Goal: Transaction & Acquisition: Download file/media

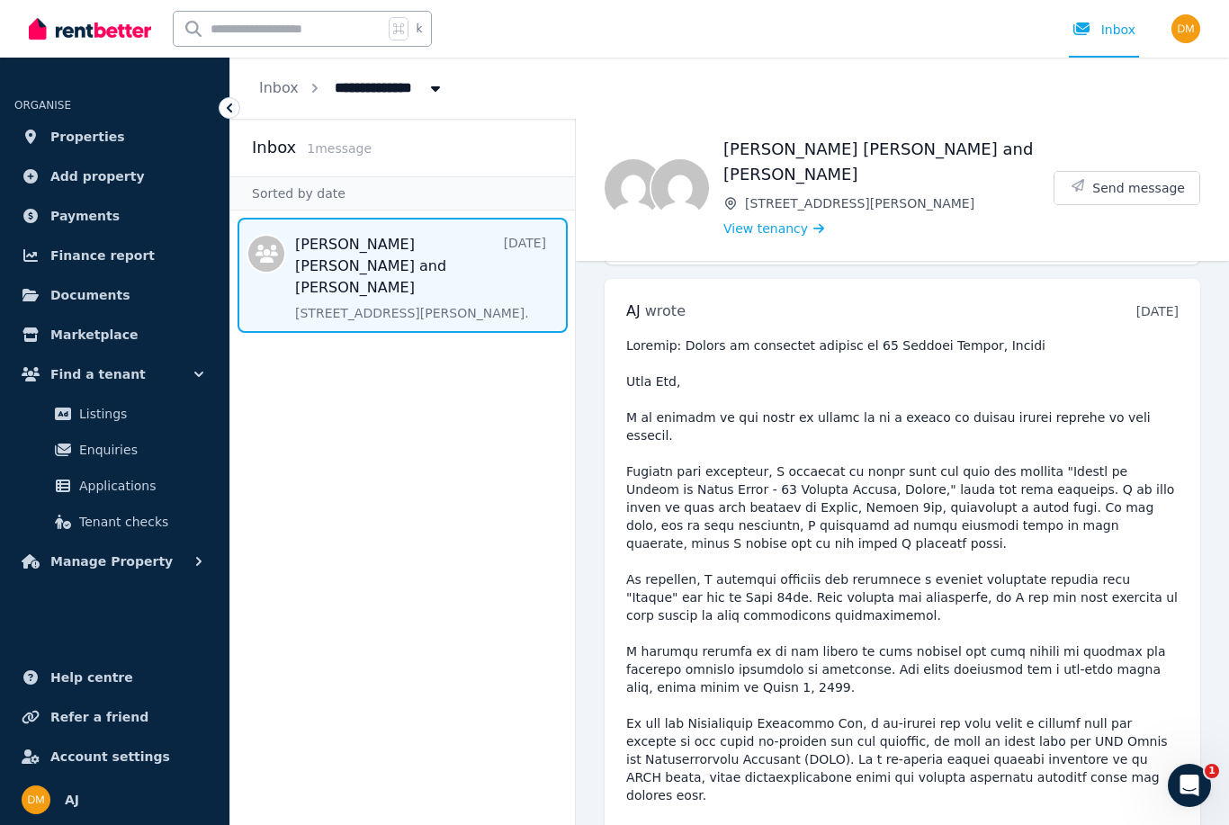
scroll to position [7953, 0]
click at [116, 282] on link "Documents" at bounding box center [114, 295] width 201 height 36
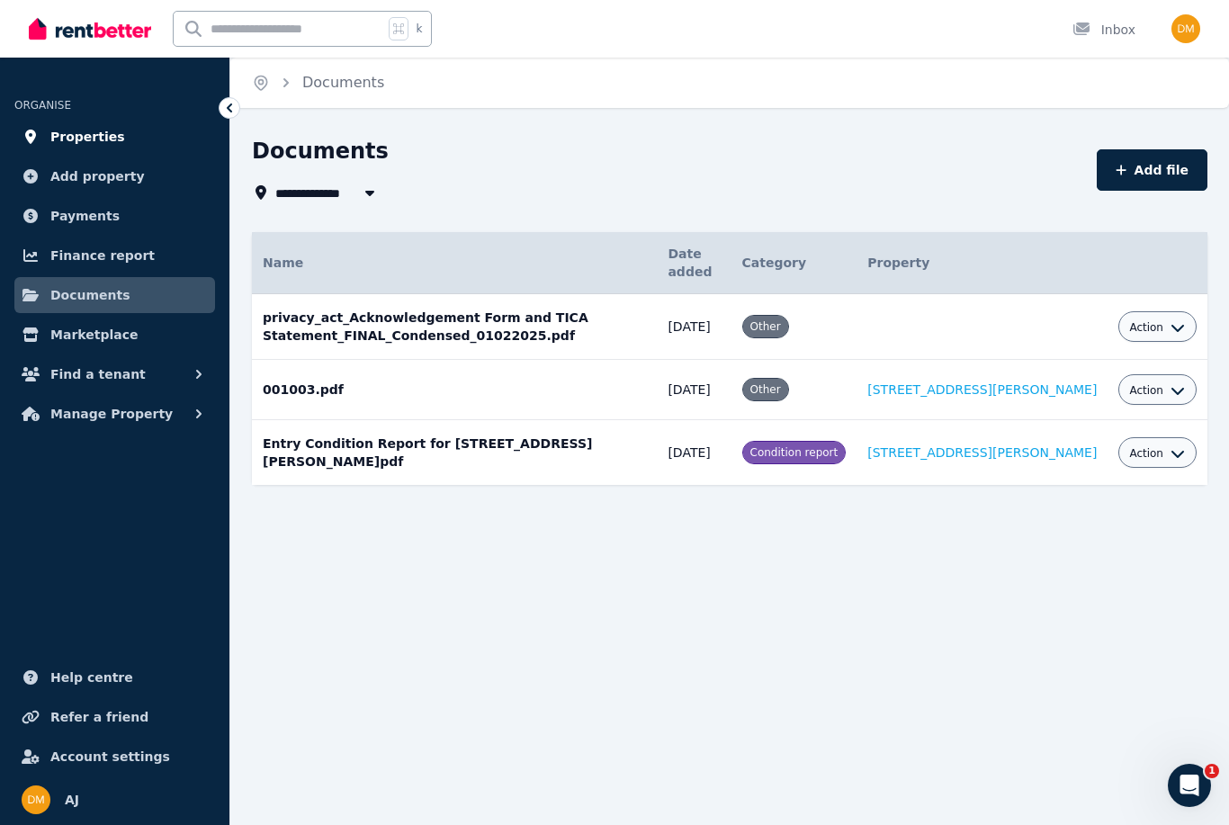
click at [138, 148] on link "Properties" at bounding box center [114, 137] width 201 height 36
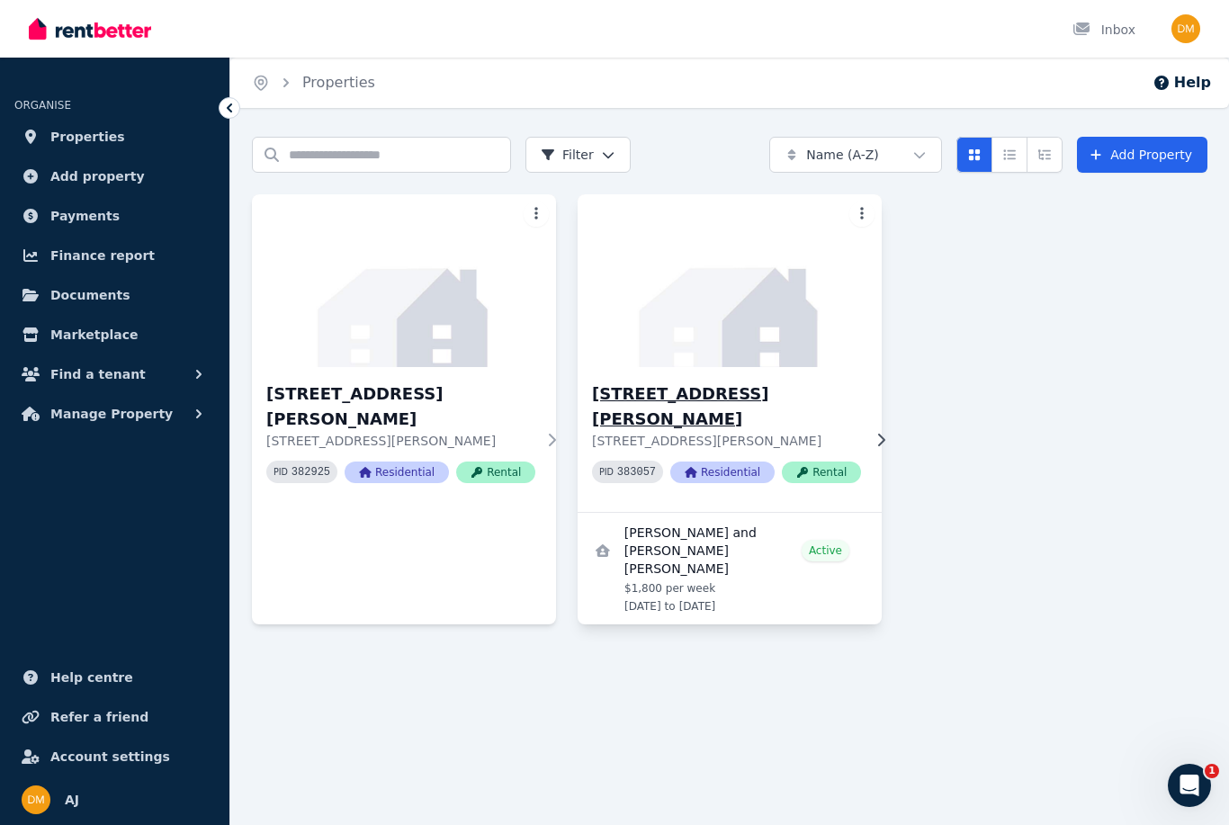
click at [829, 406] on h3 "[STREET_ADDRESS][PERSON_NAME]" at bounding box center [726, 406] width 269 height 50
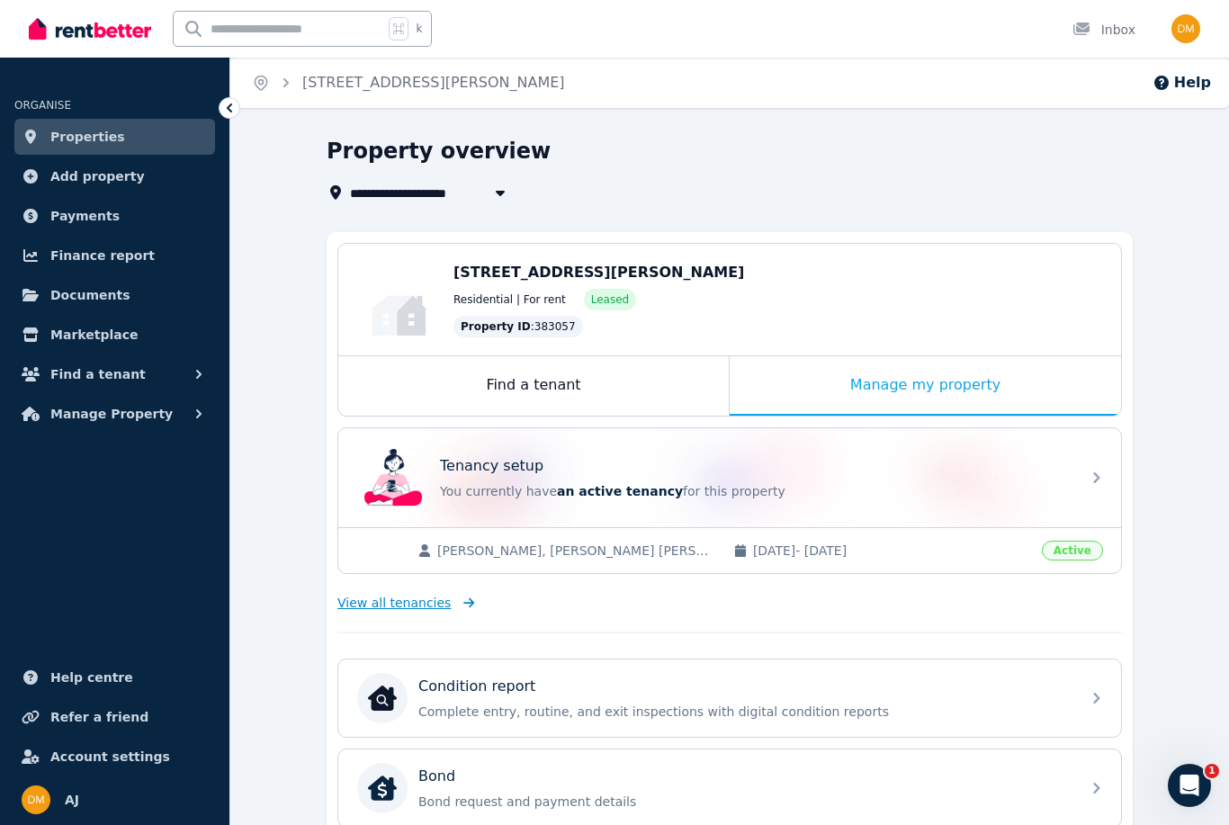
click at [452, 610] on link "View all tenancies" at bounding box center [406, 603] width 138 height 18
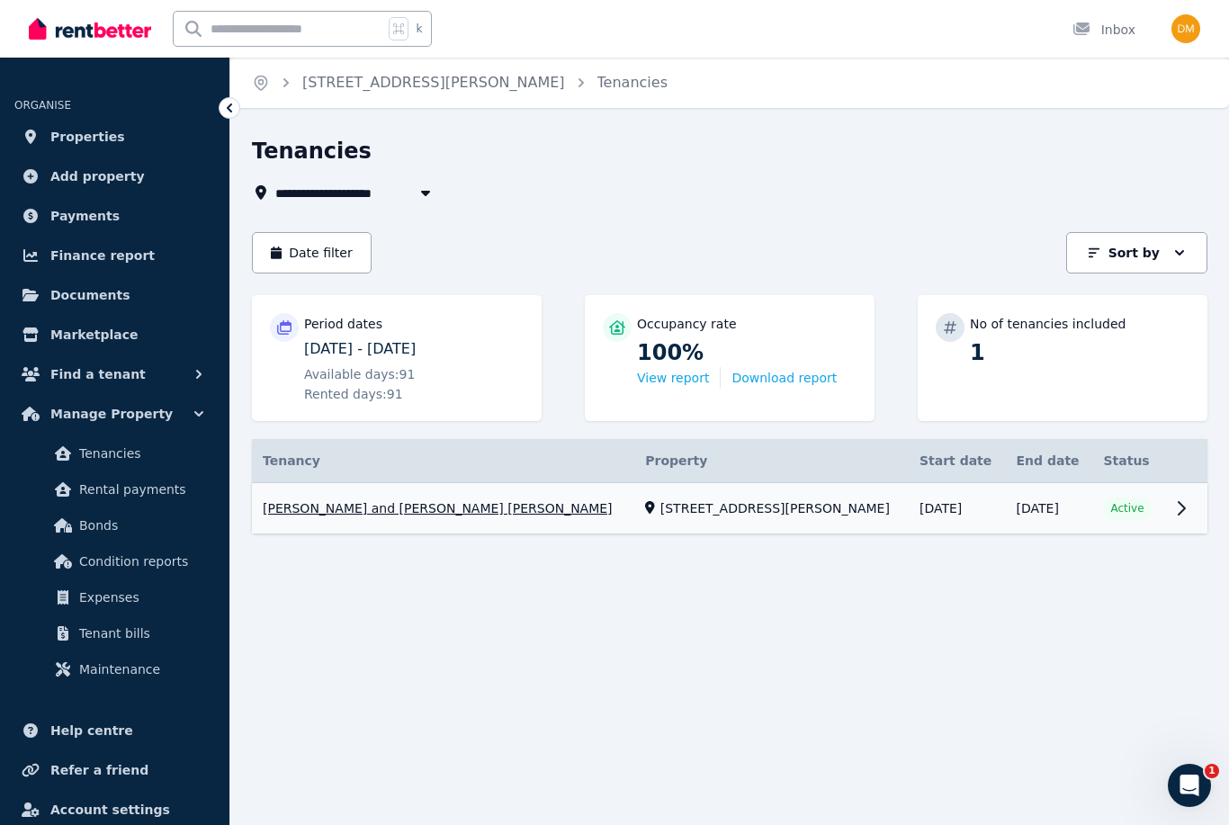
click at [767, 505] on link "View property details" at bounding box center [729, 508] width 955 height 51
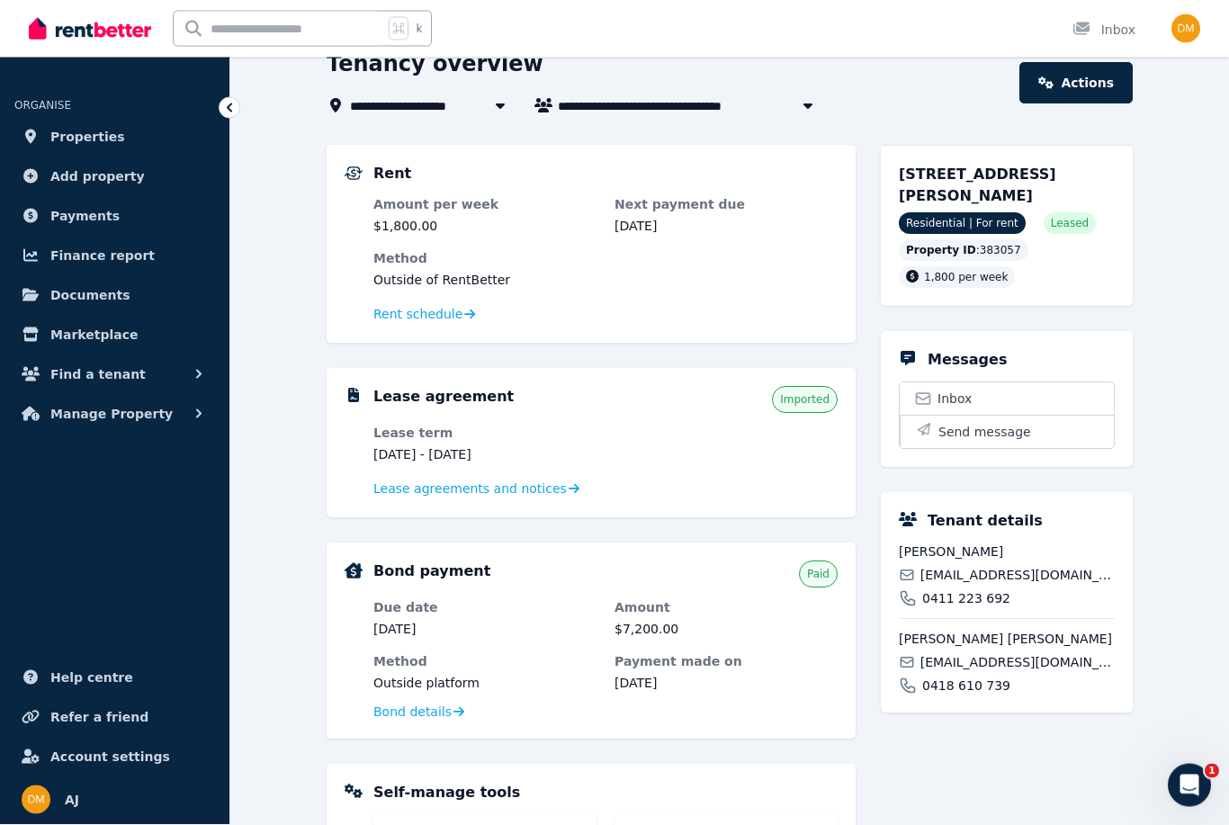
scroll to position [167, 0]
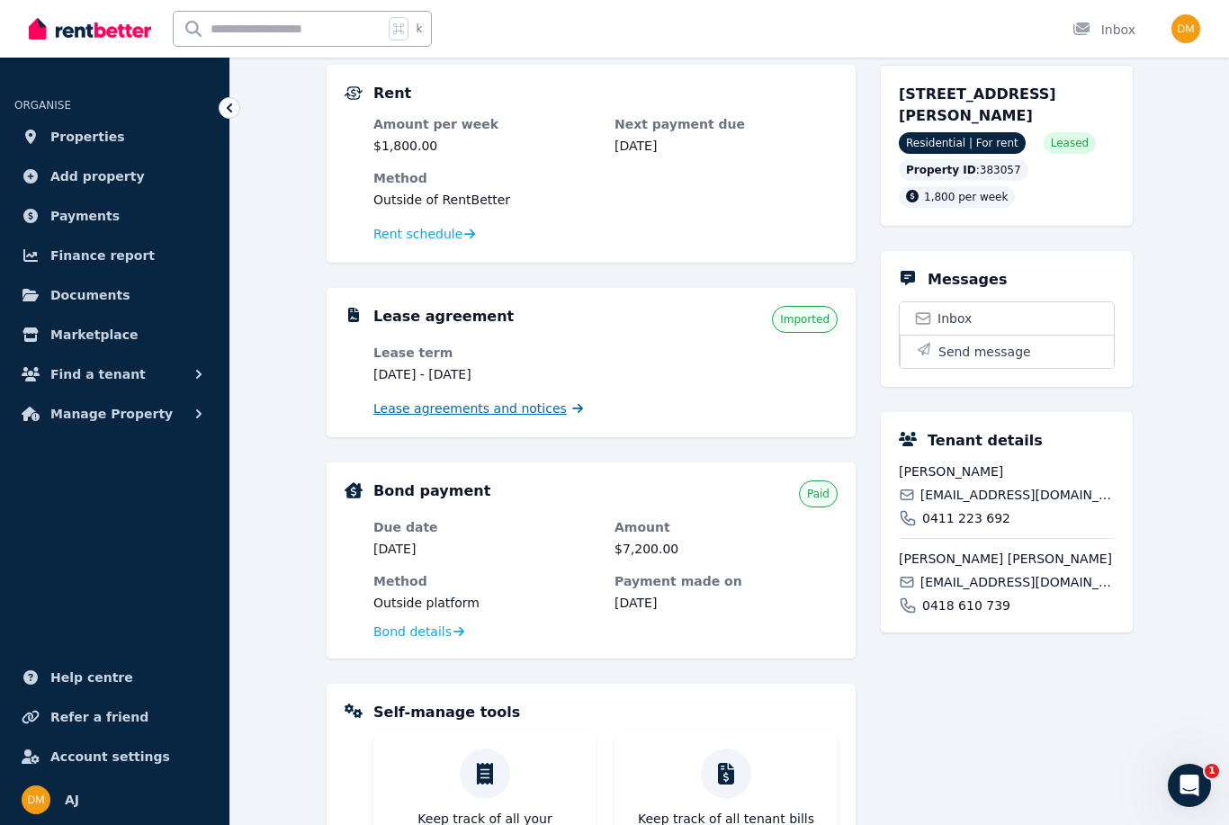
click at [546, 402] on span "Lease agreements and notices" at bounding box center [469, 408] width 193 height 18
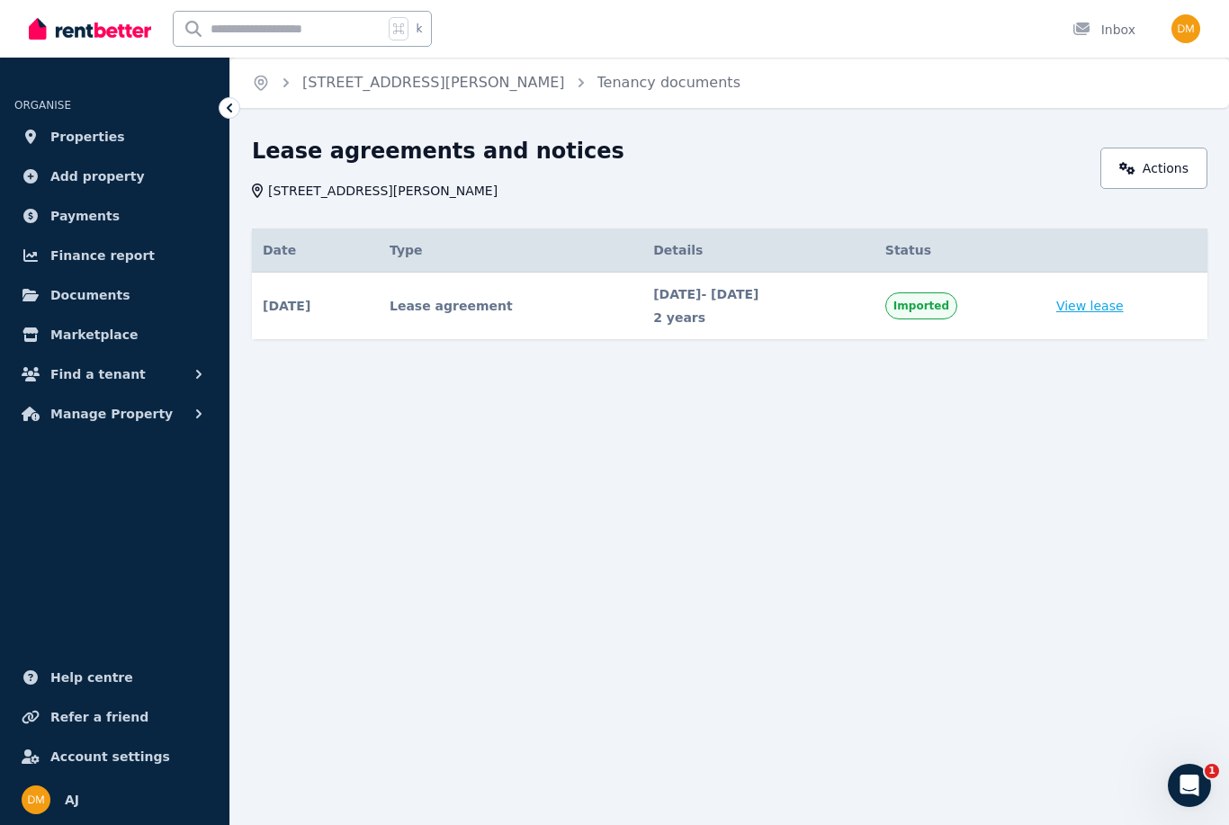
click at [1114, 309] on link "View lease" at bounding box center [1089, 306] width 67 height 18
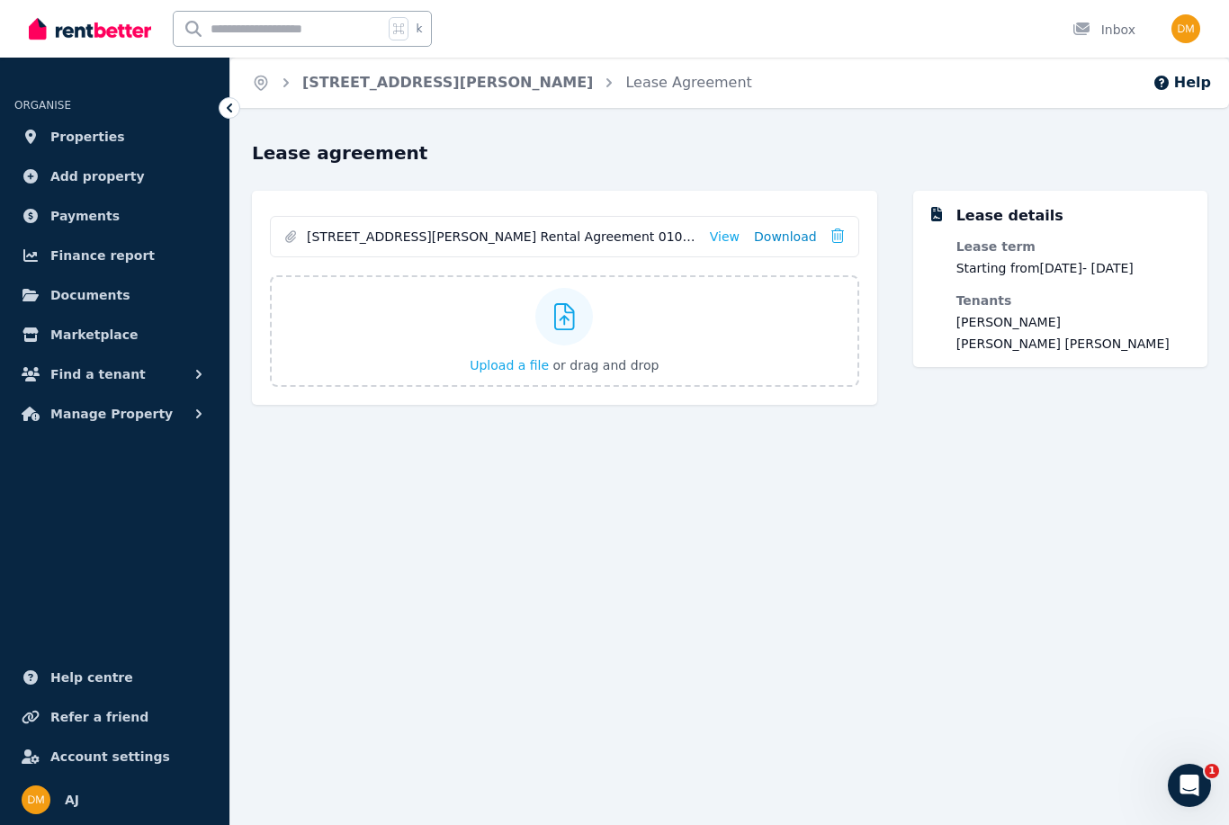
click at [797, 237] on link "Download" at bounding box center [785, 237] width 63 height 18
